Goal: Find specific page/section: Find specific page/section

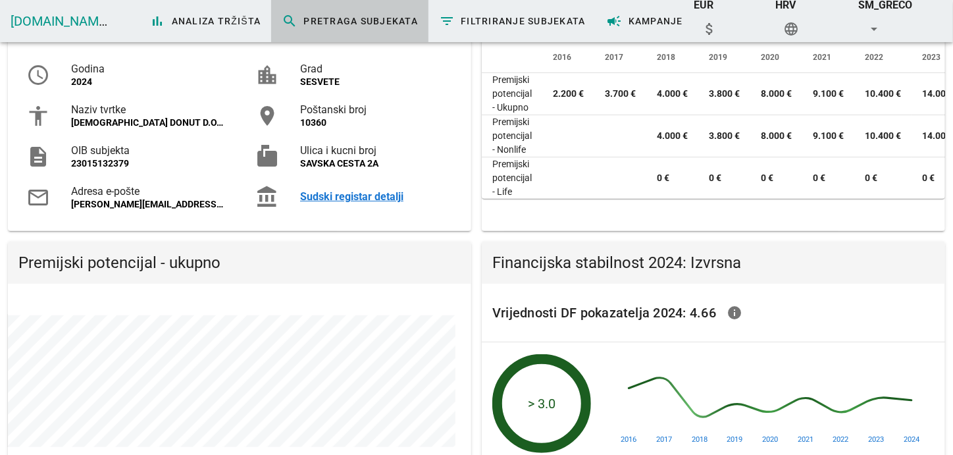
scroll to position [223, 464]
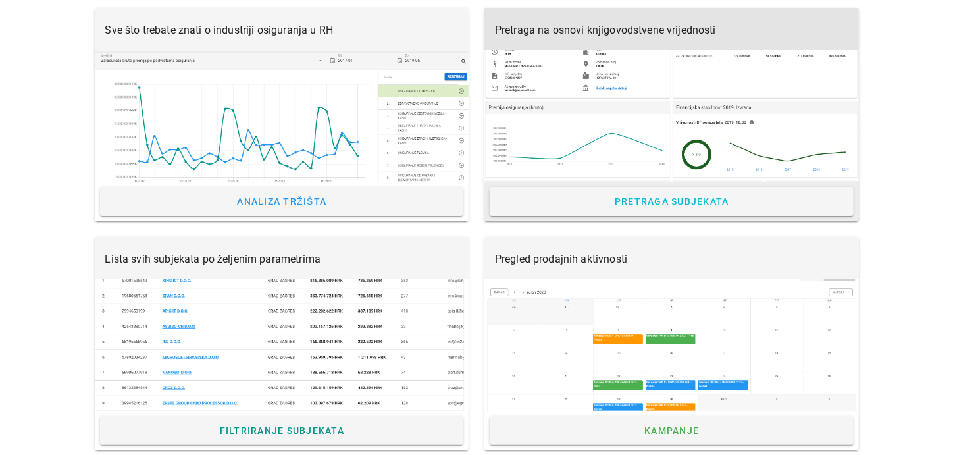
click at [571, 45] on div "Pretraga na osnovi knjigovodstvene vrijednosti" at bounding box center [672, 29] width 375 height 42
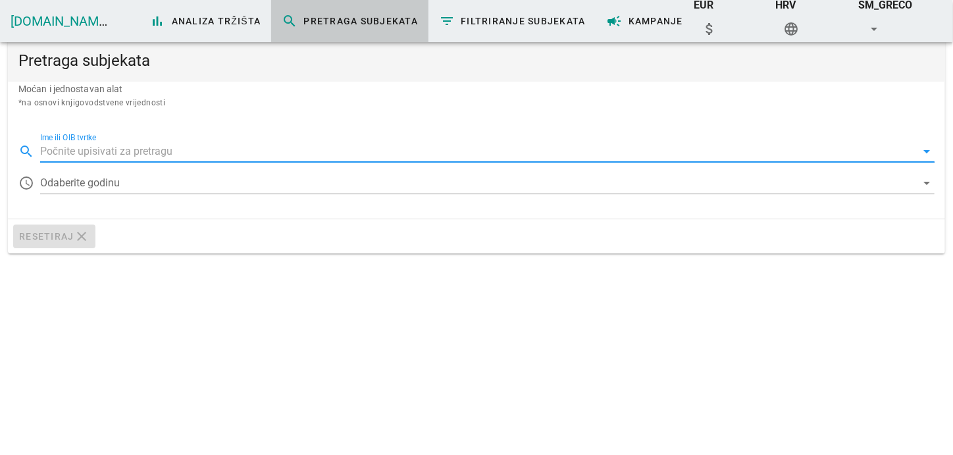
click at [74, 141] on input "Ime ili OIB tvrtke" at bounding box center [478, 151] width 876 height 21
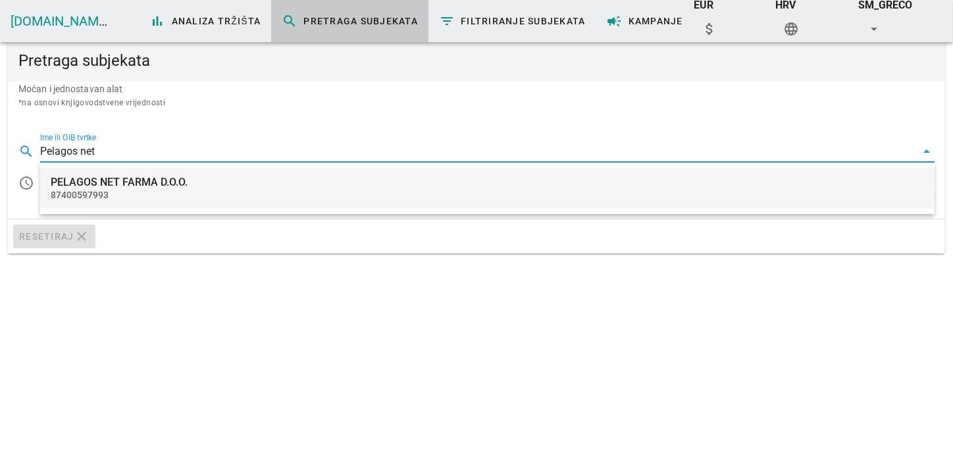
click at [104, 178] on div "PELAGOS NET FARMA D.O.O." at bounding box center [488, 182] width 874 height 13
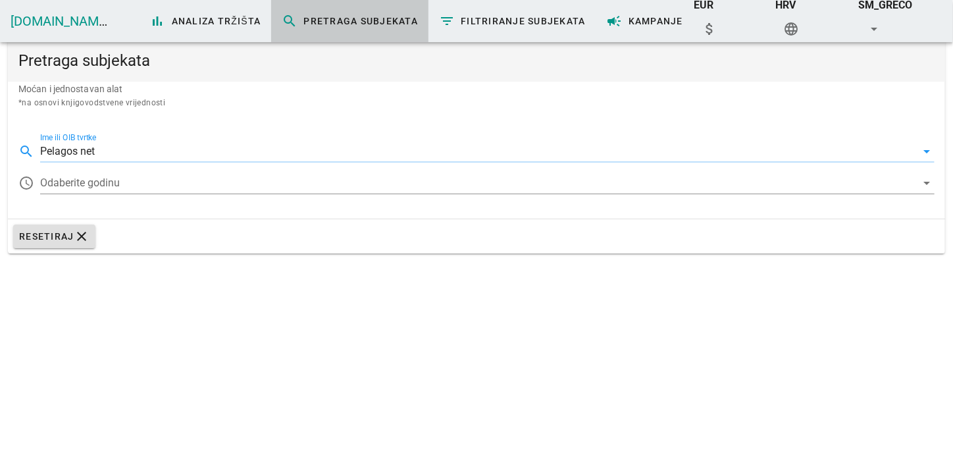
type input "PELAGOS NET FARMA D.O.O."
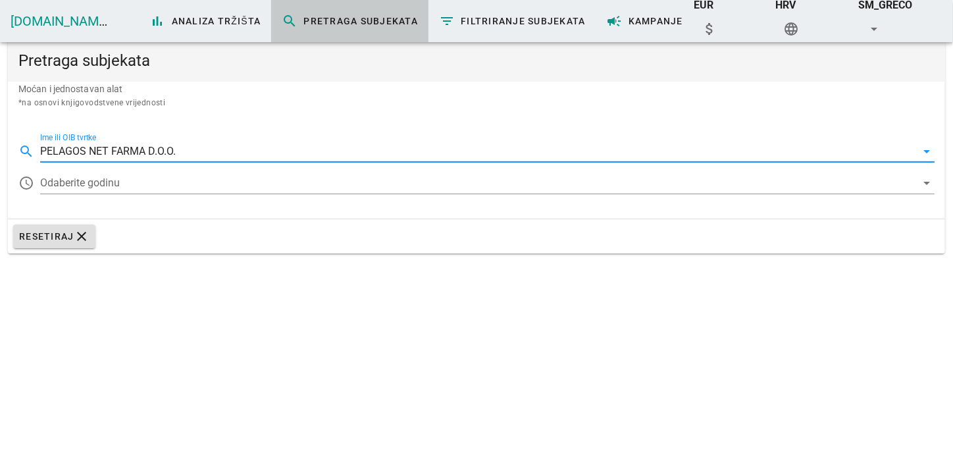
click at [104, 178] on div at bounding box center [478, 183] width 876 height 21
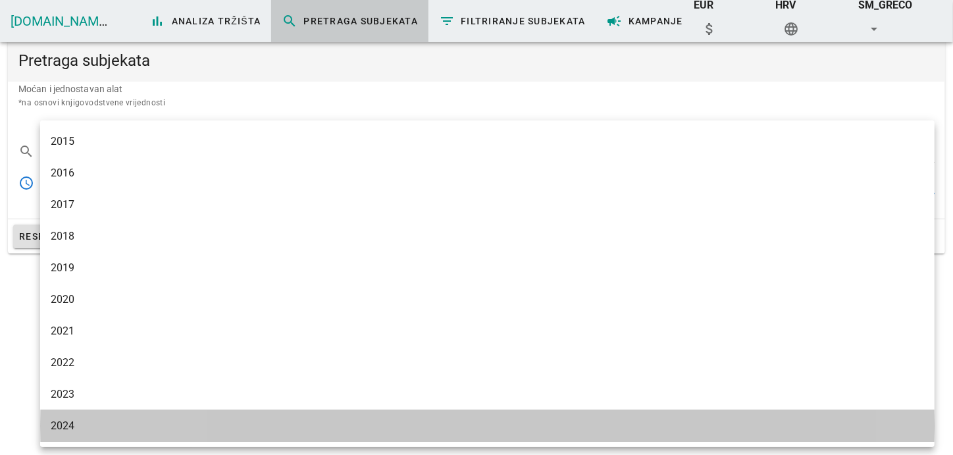
click at [82, 423] on div "2024" at bounding box center [488, 425] width 874 height 13
